Goal: Information Seeking & Learning: Learn about a topic

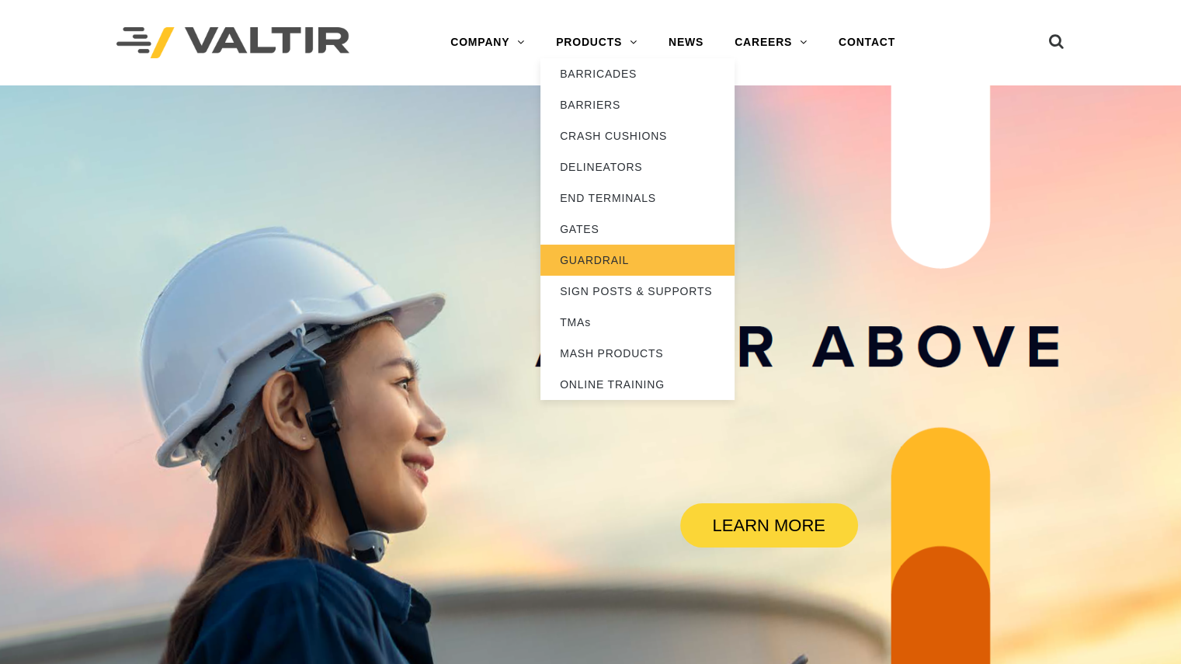
click at [620, 254] on link "GUARDRAIL" at bounding box center [637, 260] width 194 height 31
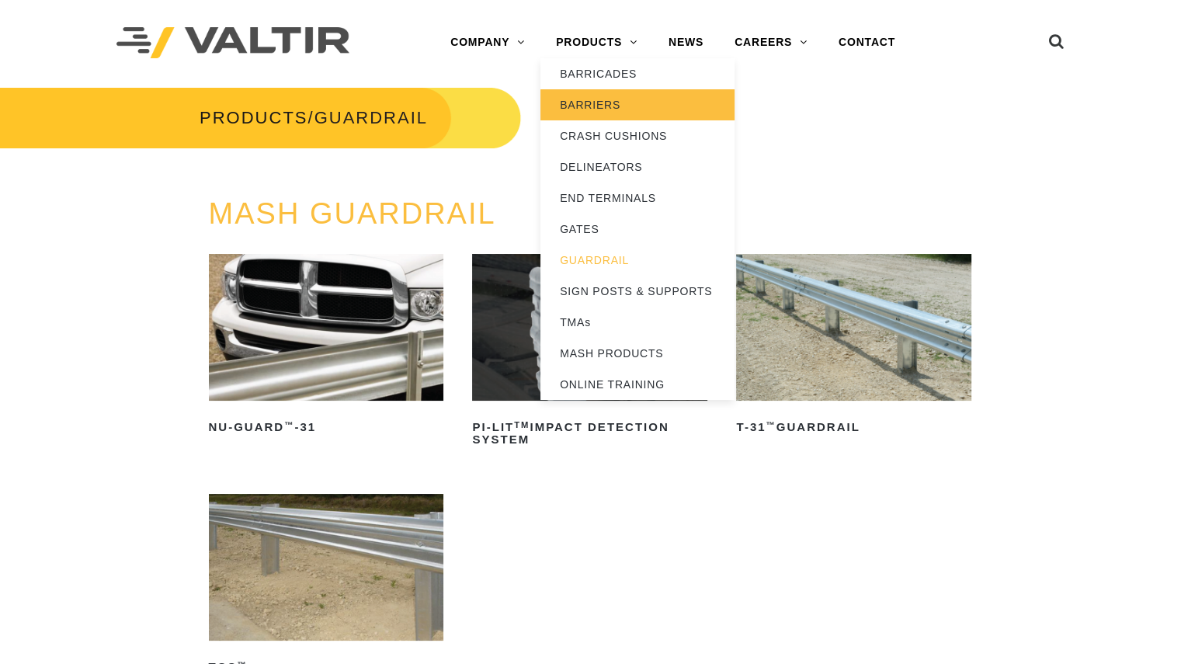
click at [591, 103] on link "BARRIERS" at bounding box center [637, 104] width 194 height 31
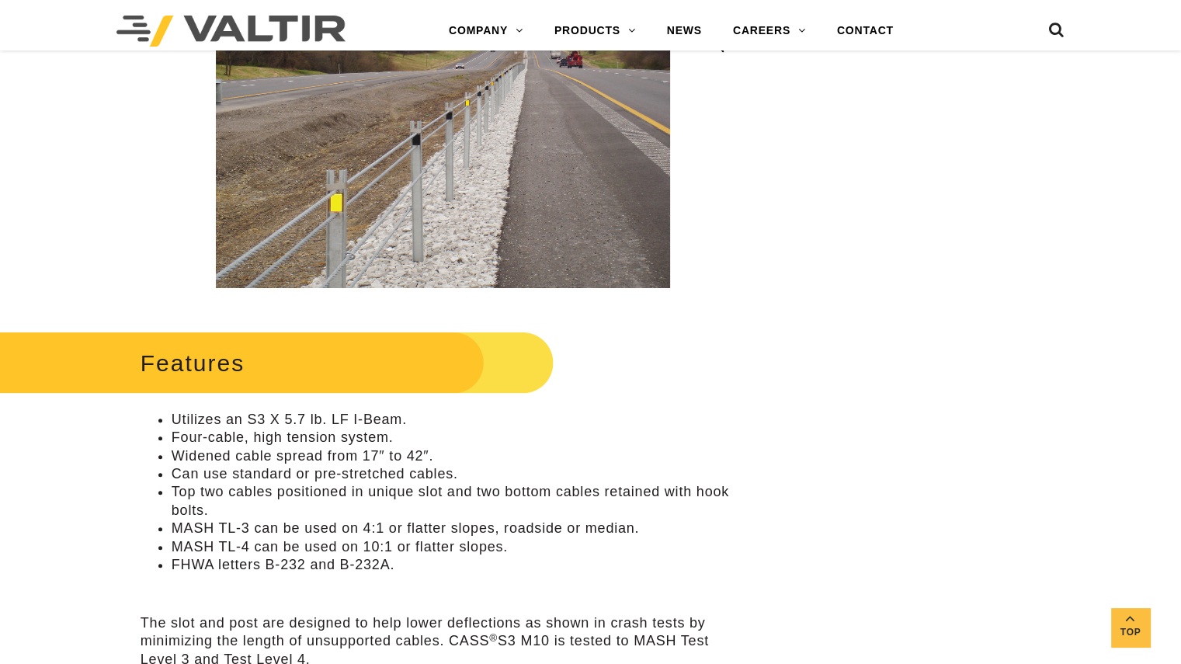
scroll to position [388, 0]
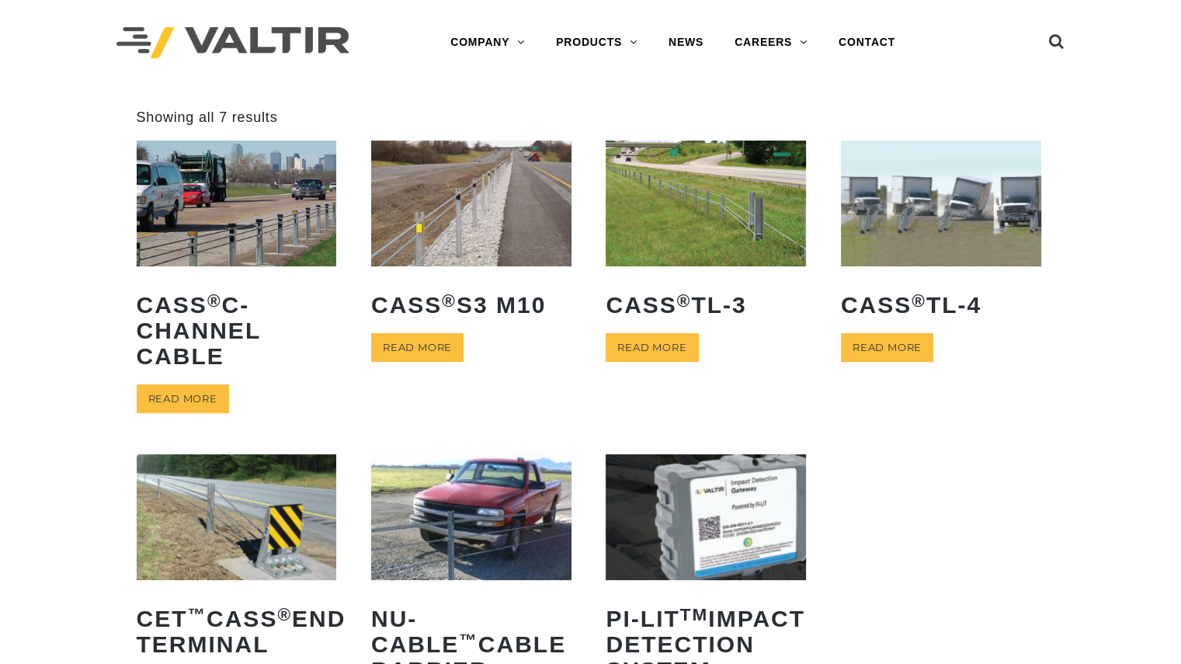
click at [477, 236] on img at bounding box center [471, 203] width 200 height 125
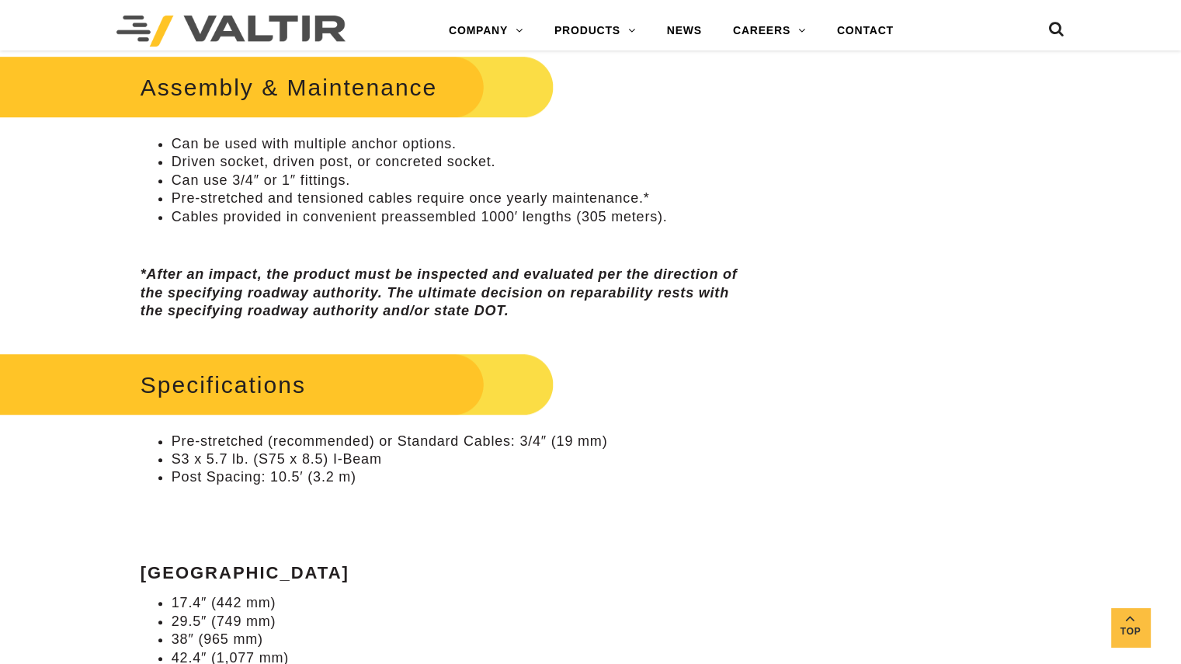
scroll to position [777, 0]
